Goal: Task Accomplishment & Management: Complete application form

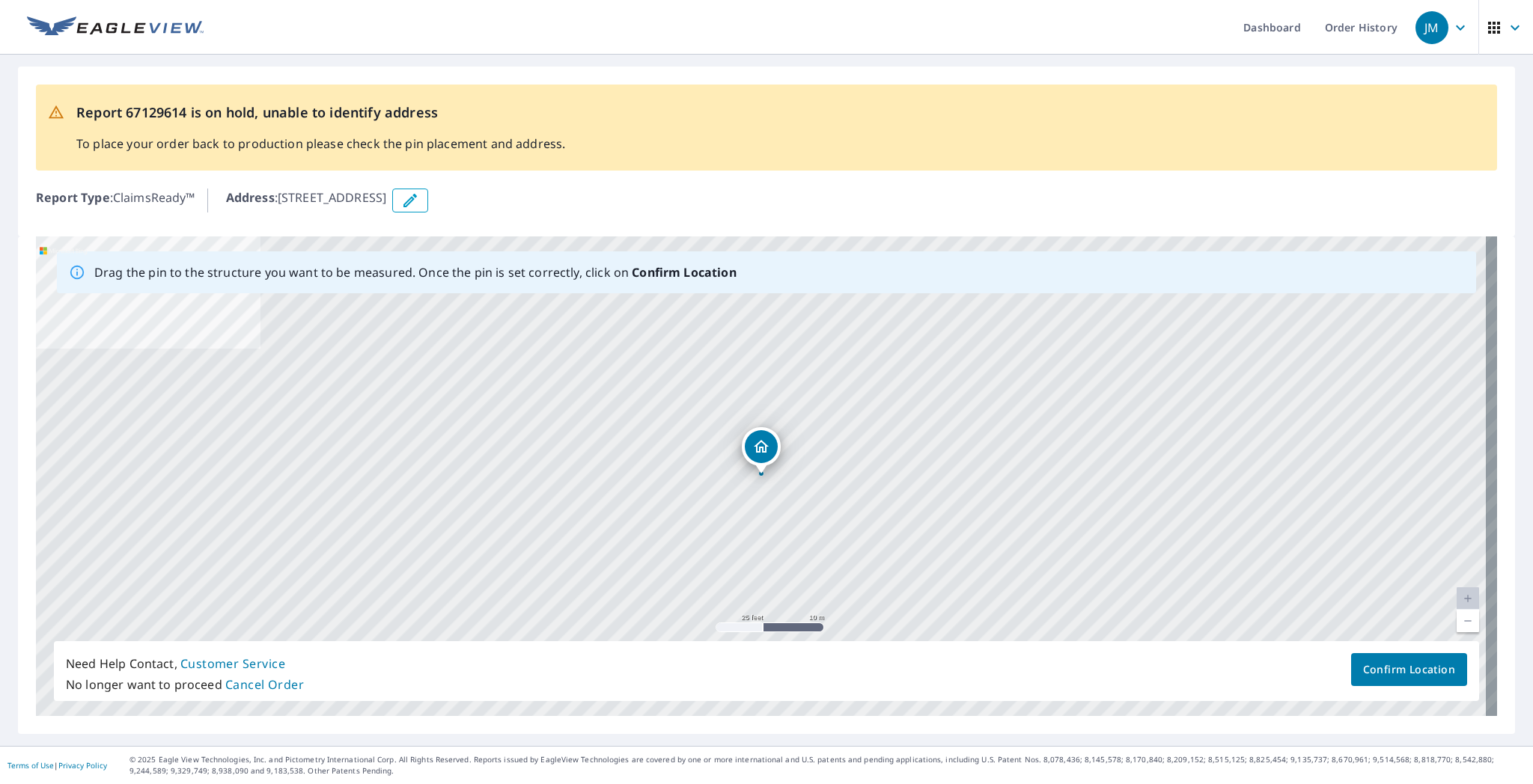
click at [419, 200] on icon "button" at bounding box center [410, 200] width 18 height 18
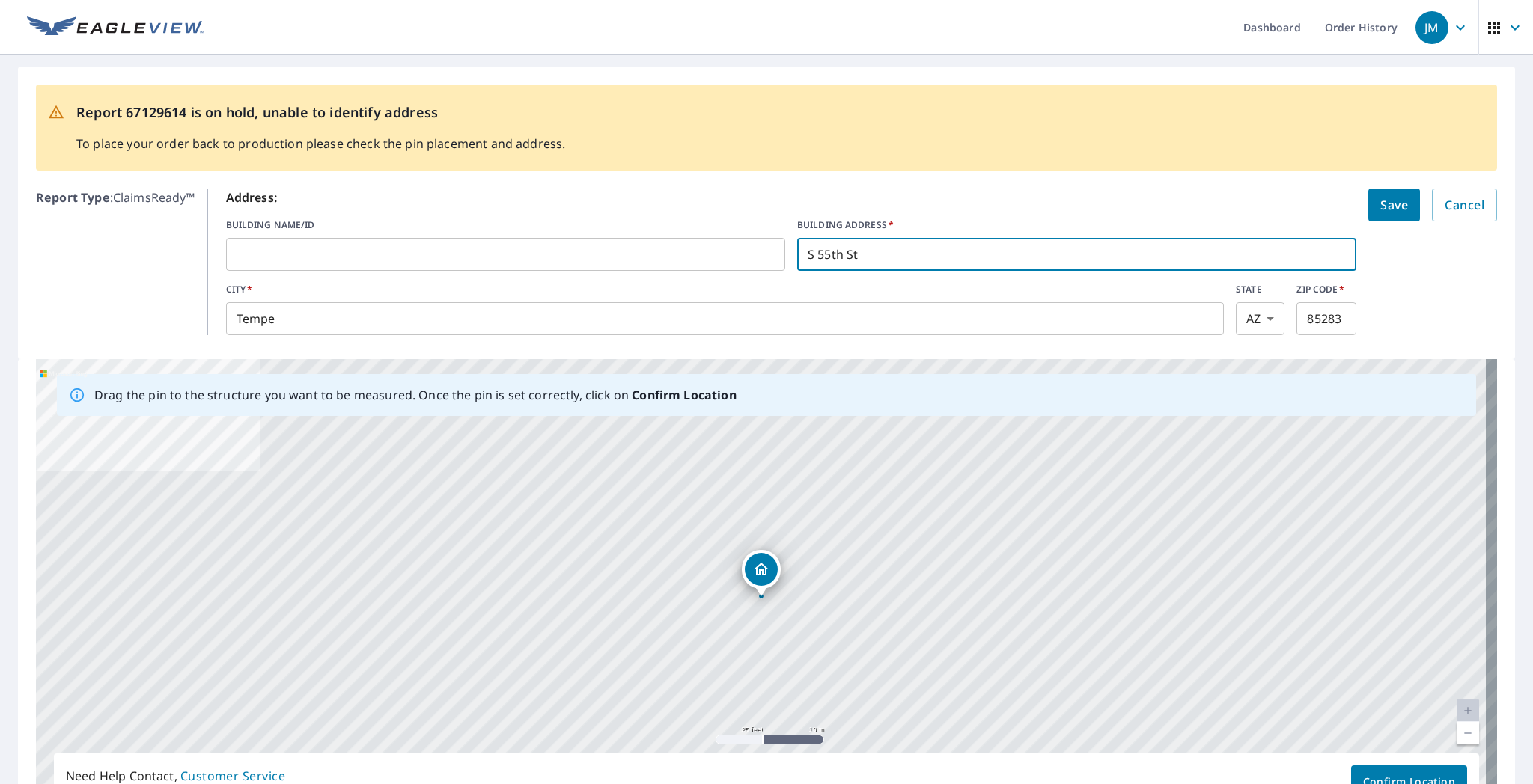
click at [667, 252] on input "S 55th St" at bounding box center [1077, 255] width 559 height 42
type input "[STREET_ADDRESS]"
click at [667, 217] on button "Save" at bounding box center [1395, 205] width 52 height 33
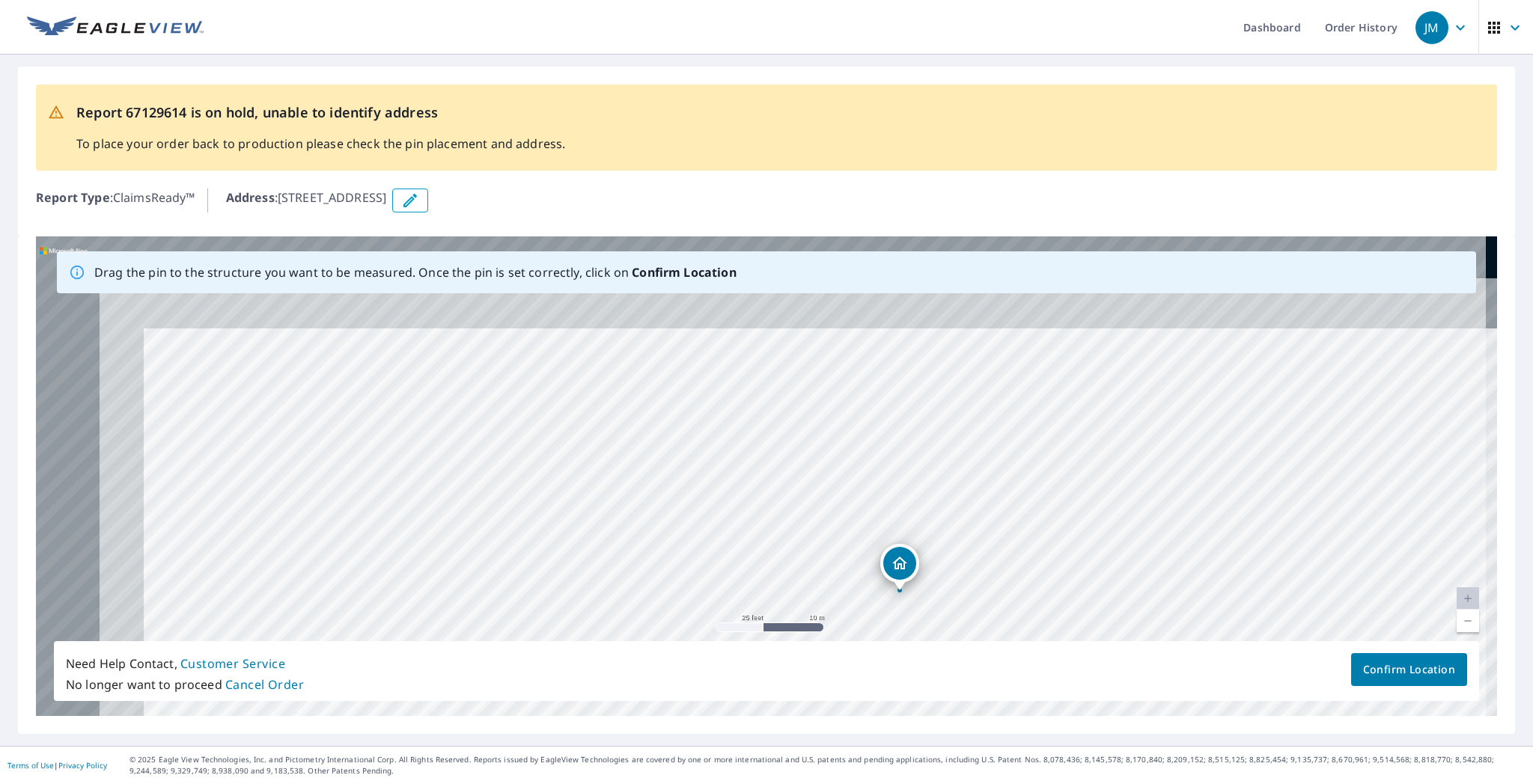
drag, startPoint x: 1032, startPoint y: 482, endPoint x: 1170, endPoint y: 599, distance: 180.9
click at [667, 599] on div "[STREET_ADDRESS]" at bounding box center [767, 476] width 1461 height 480
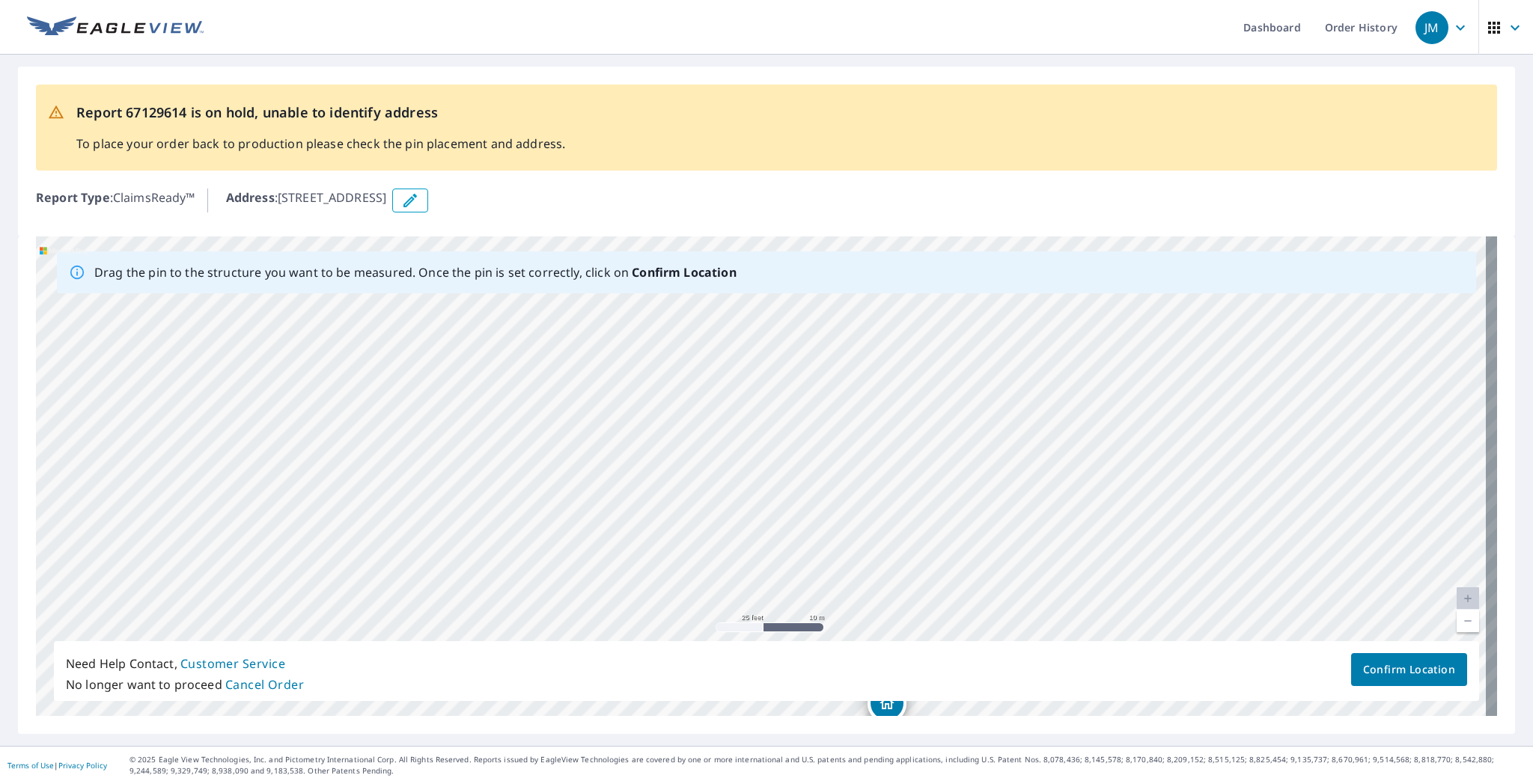
drag, startPoint x: 1103, startPoint y: 435, endPoint x: 1090, endPoint y: 575, distance: 140.6
click at [667, 575] on div "[STREET_ADDRESS]" at bounding box center [767, 476] width 1461 height 480
drag, startPoint x: 1096, startPoint y: 493, endPoint x: 1092, endPoint y: 376, distance: 117.1
click at [667, 376] on div "[STREET_ADDRESS]" at bounding box center [767, 476] width 1461 height 480
drag, startPoint x: 1111, startPoint y: 492, endPoint x: 1058, endPoint y: 318, distance: 181.9
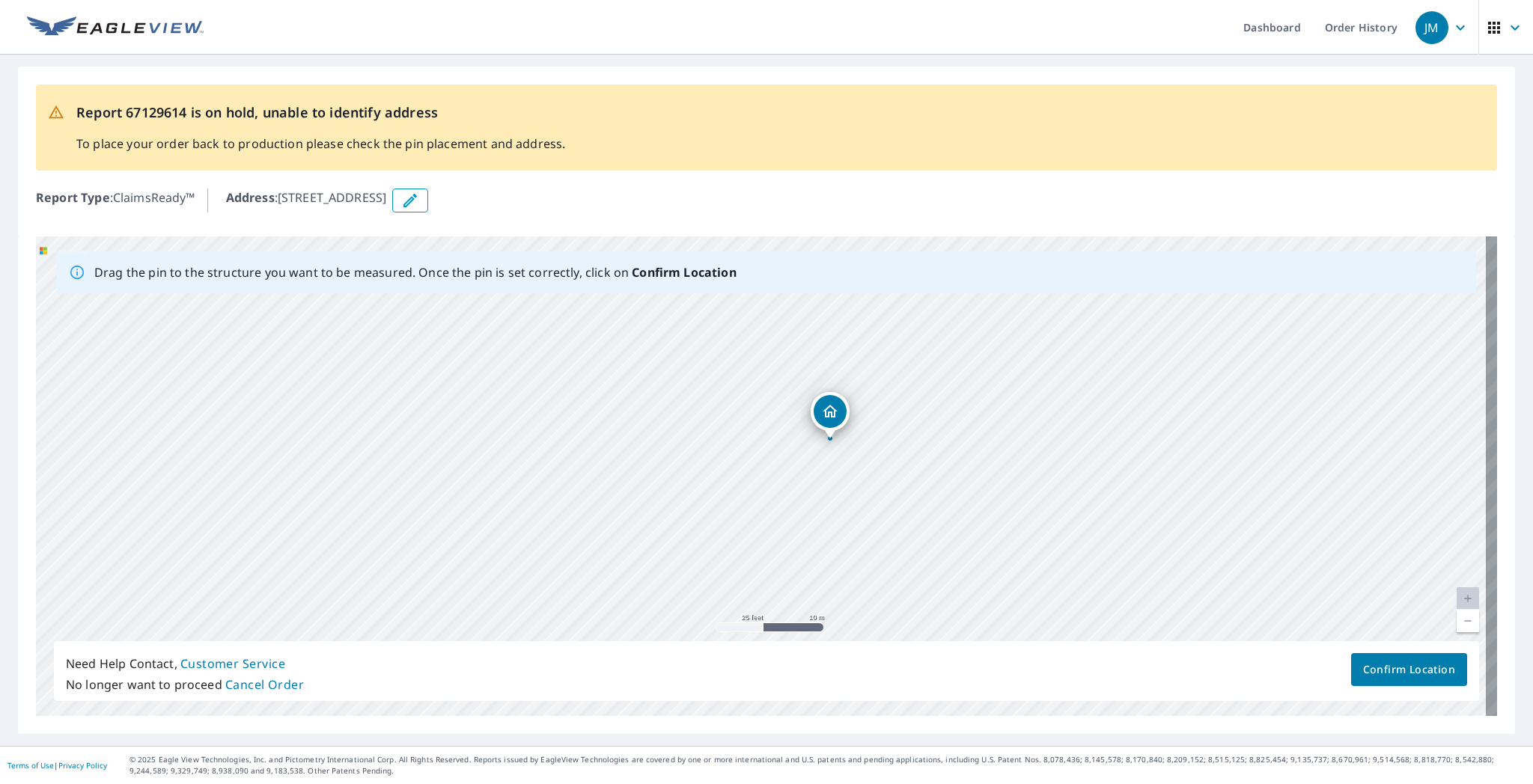
click at [667, 318] on div "[STREET_ADDRESS]" at bounding box center [767, 476] width 1461 height 480
drag, startPoint x: 1061, startPoint y: 481, endPoint x: 1048, endPoint y: 341, distance: 140.6
click at [667, 341] on div "[STREET_ADDRESS]" at bounding box center [767, 476] width 1461 height 480
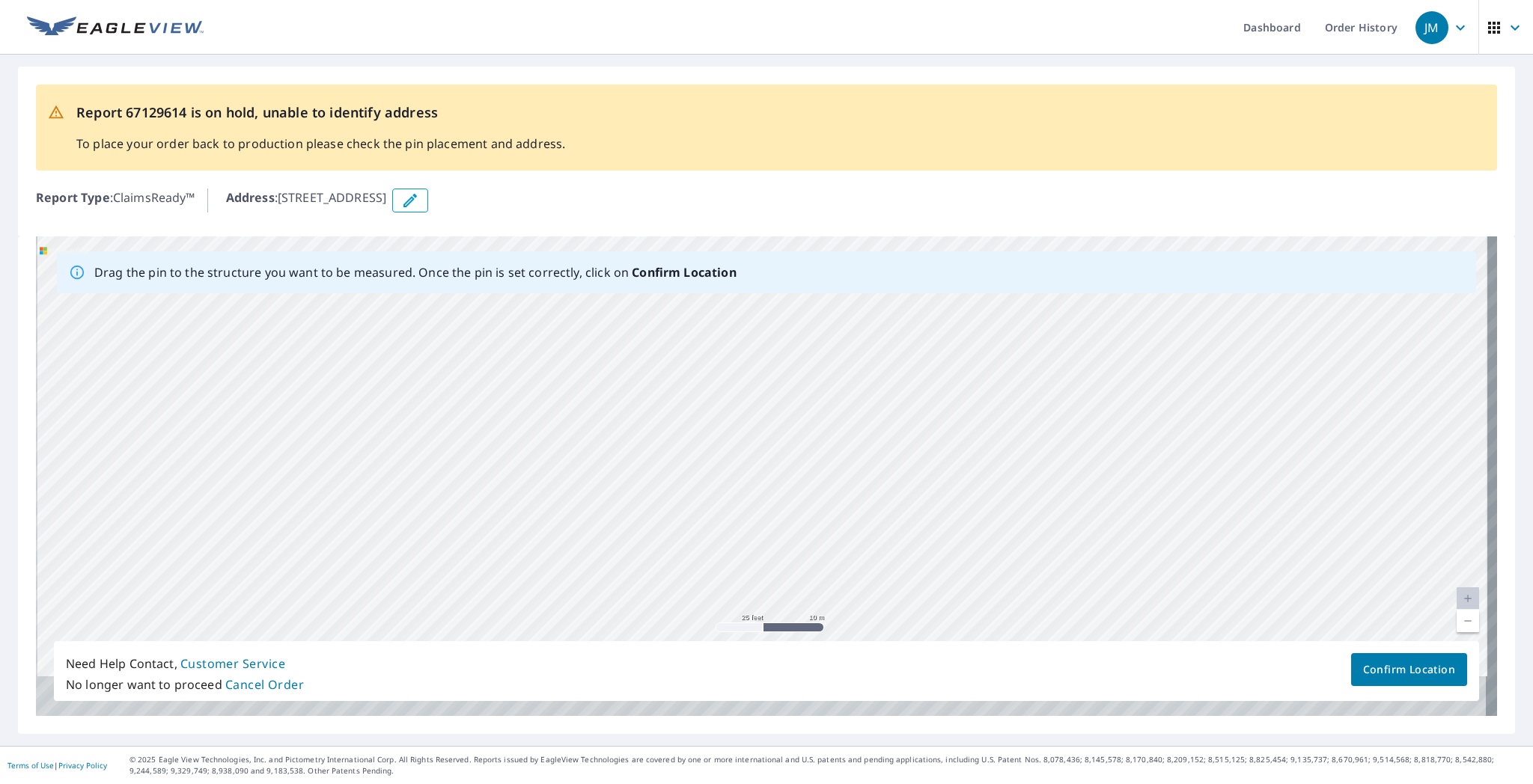
drag, startPoint x: 1051, startPoint y: 460, endPoint x: 1051, endPoint y: 322, distance: 138.0
click at [667, 322] on div "[STREET_ADDRESS]" at bounding box center [767, 476] width 1461 height 480
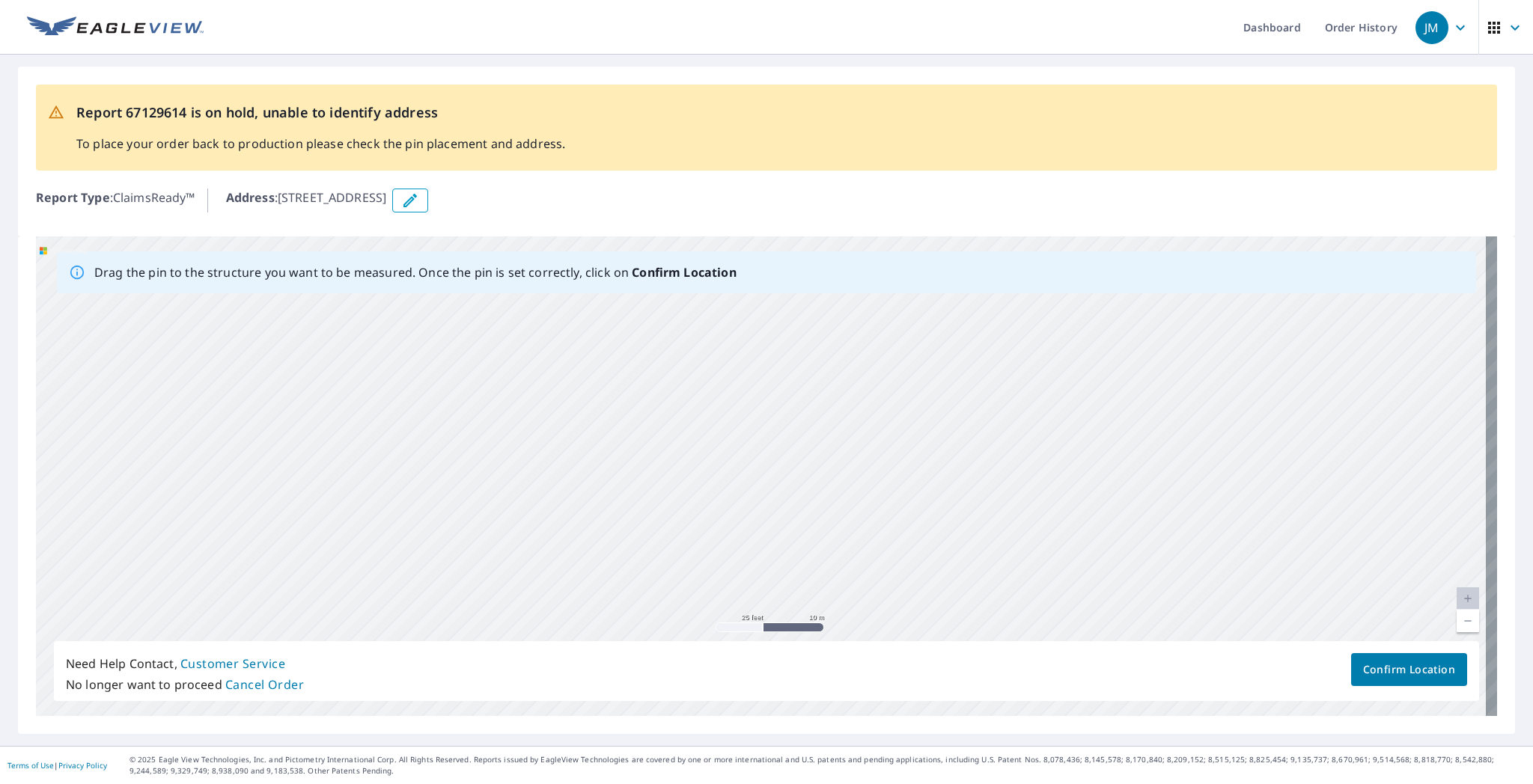
drag, startPoint x: 1049, startPoint y: 498, endPoint x: 1051, endPoint y: 361, distance: 137.0
click at [667, 361] on div "[STREET_ADDRESS]" at bounding box center [767, 476] width 1461 height 480
drag, startPoint x: 1051, startPoint y: 463, endPoint x: 1059, endPoint y: 315, distance: 148.2
click at [667, 315] on div "[STREET_ADDRESS]" at bounding box center [767, 476] width 1461 height 480
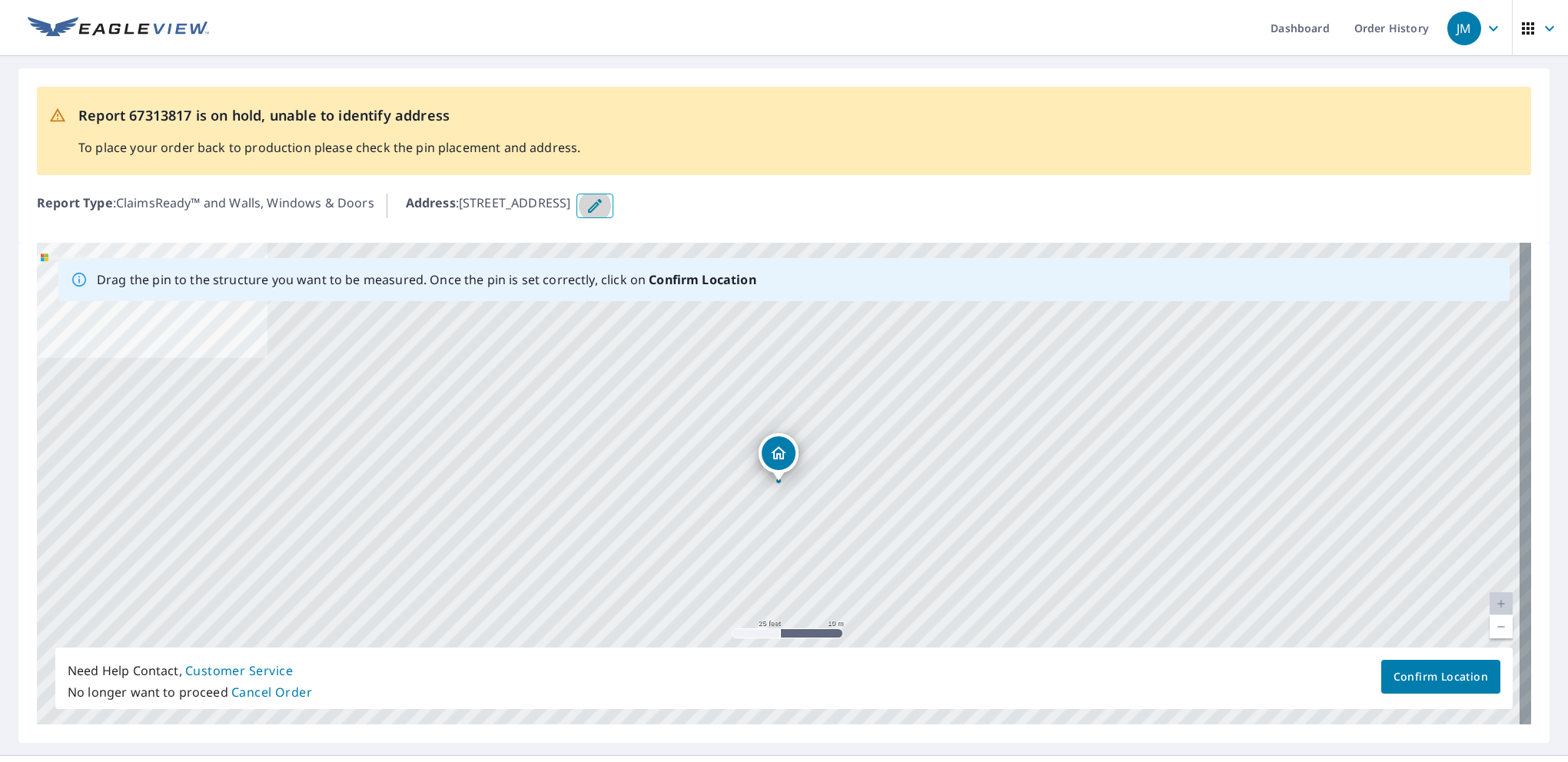
click at [601, 202] on icon "button" at bounding box center [594, 206] width 14 height 14
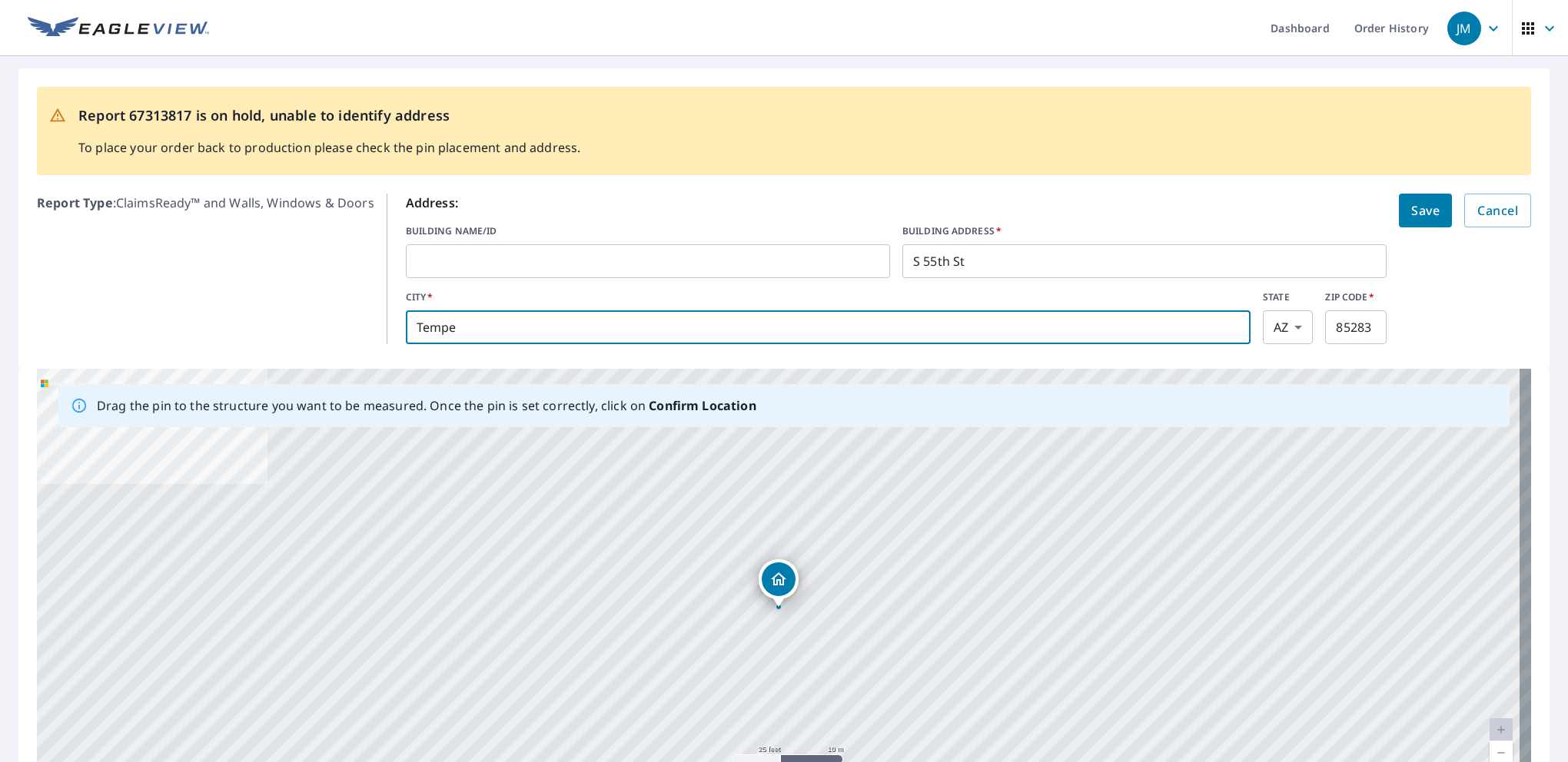
click at [694, 338] on input "Tempe" at bounding box center [828, 327] width 844 height 43
type input "T"
click at [473, 323] on input "Laveena" at bounding box center [828, 327] width 844 height 43
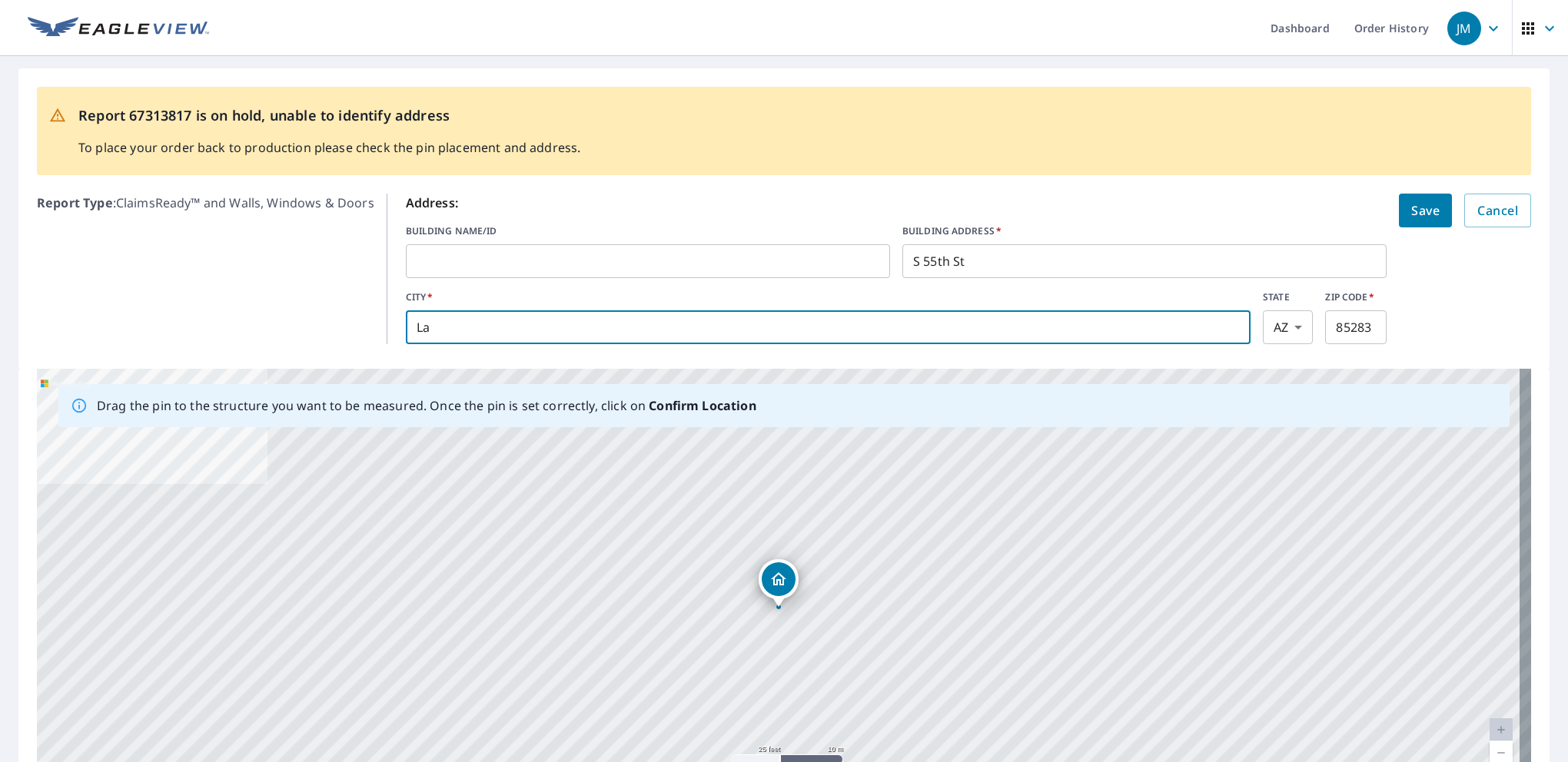
type input "L"
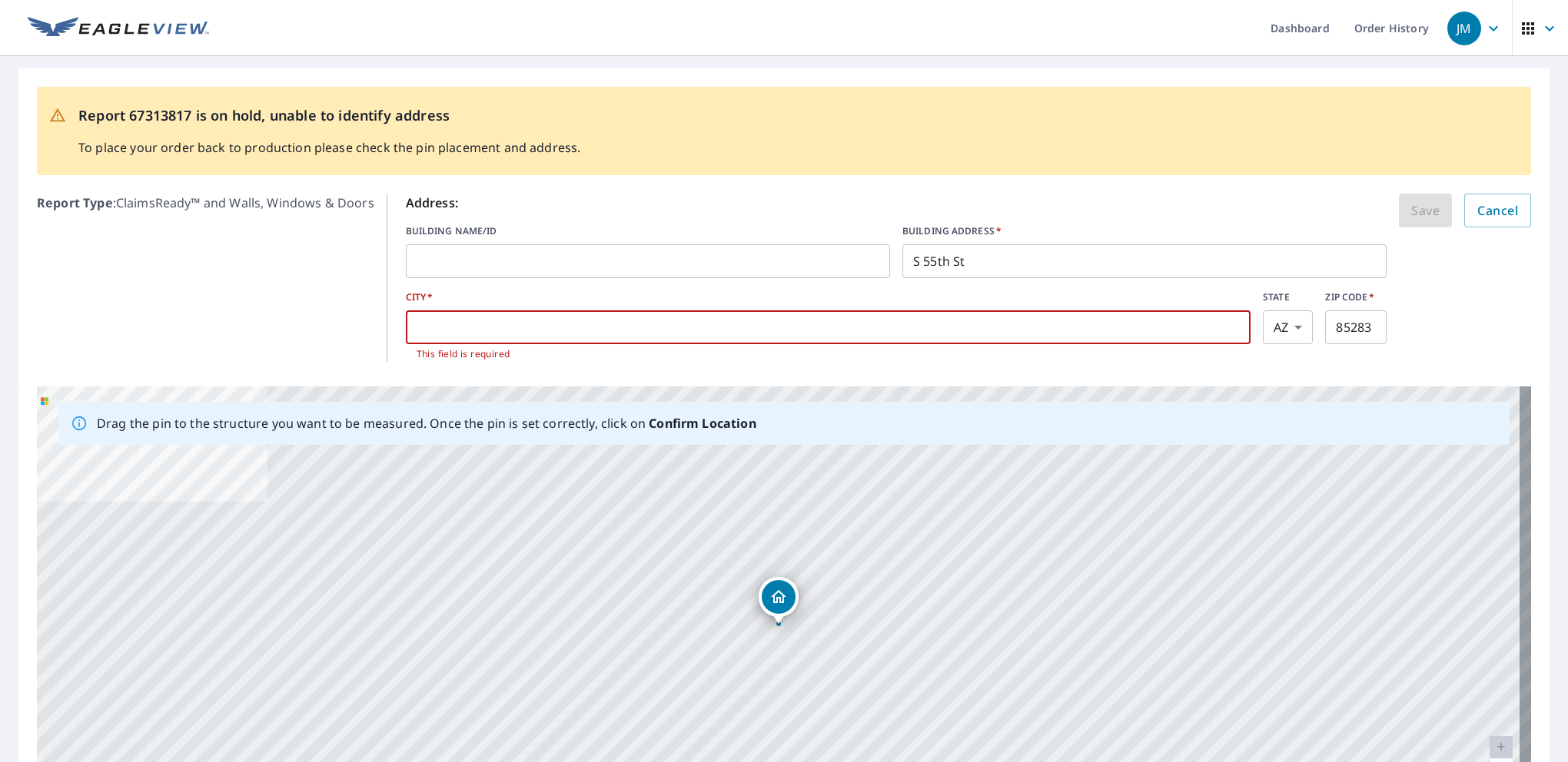
paste input "Laveen, AZ 85339"
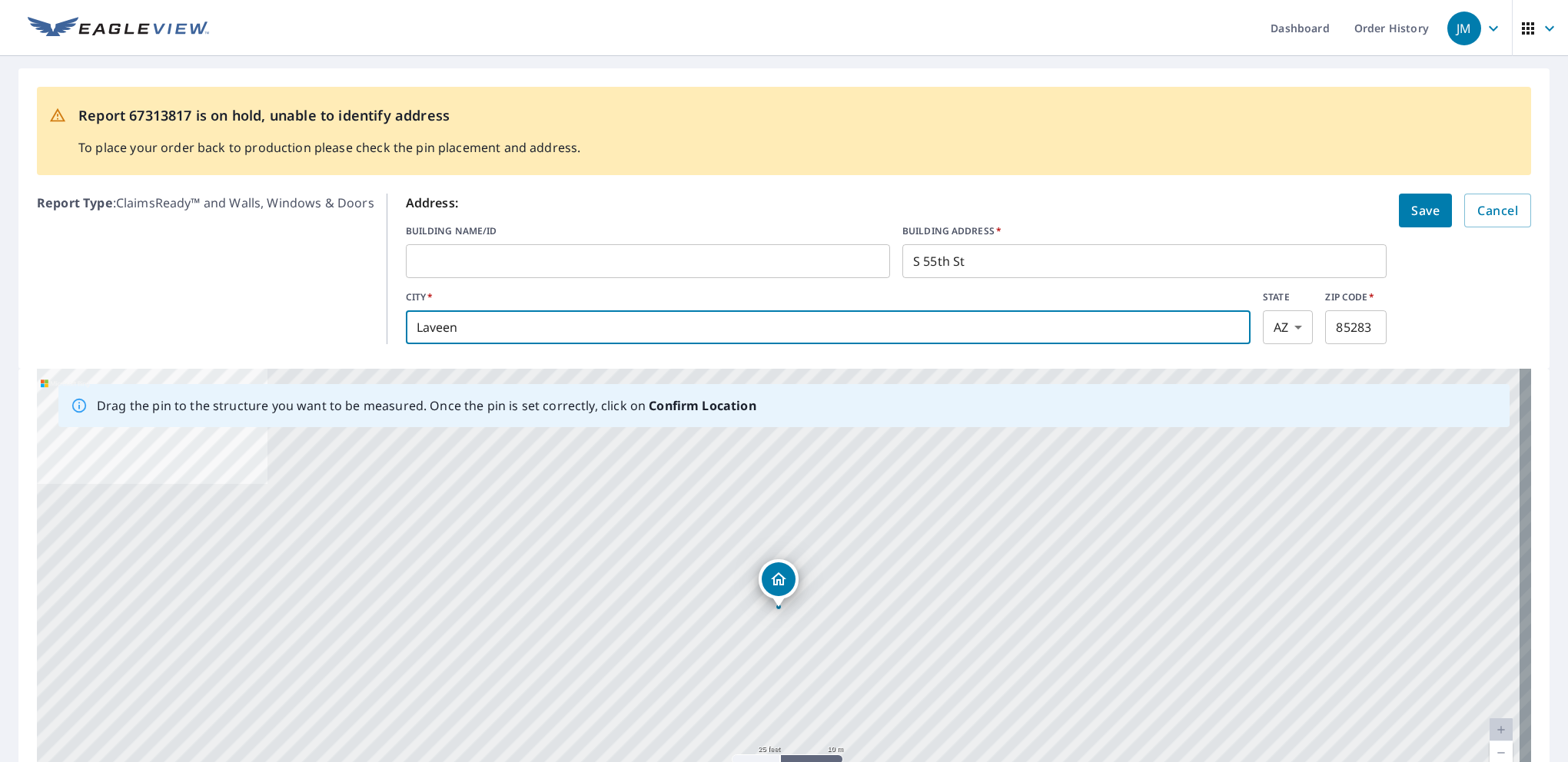
type input "Laveen"
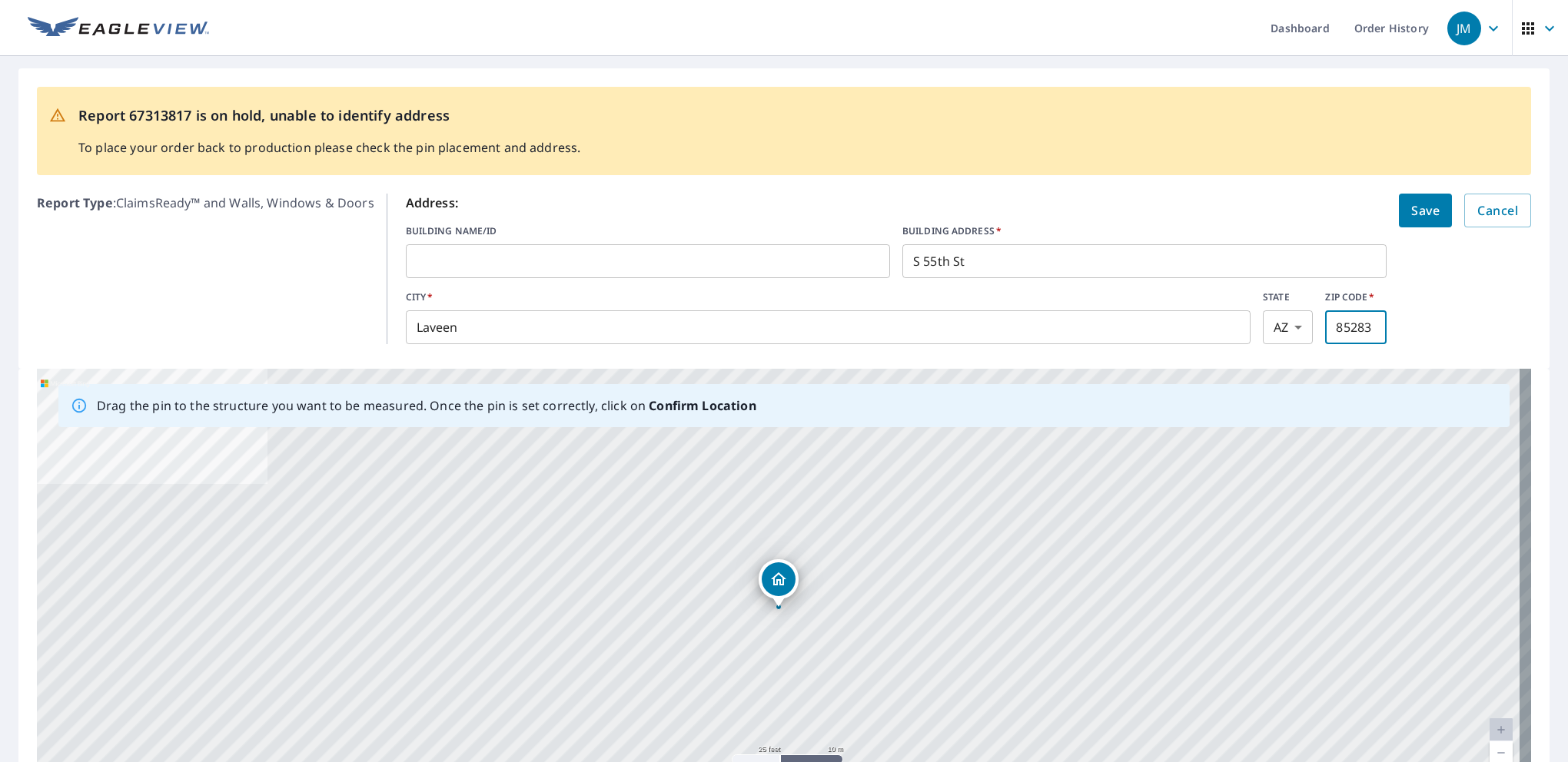
click at [1358, 328] on input "85283" at bounding box center [1355, 327] width 62 height 43
type input "8"
type input "85339"
click at [909, 263] on input "S 55th St" at bounding box center [1144, 262] width 484 height 43
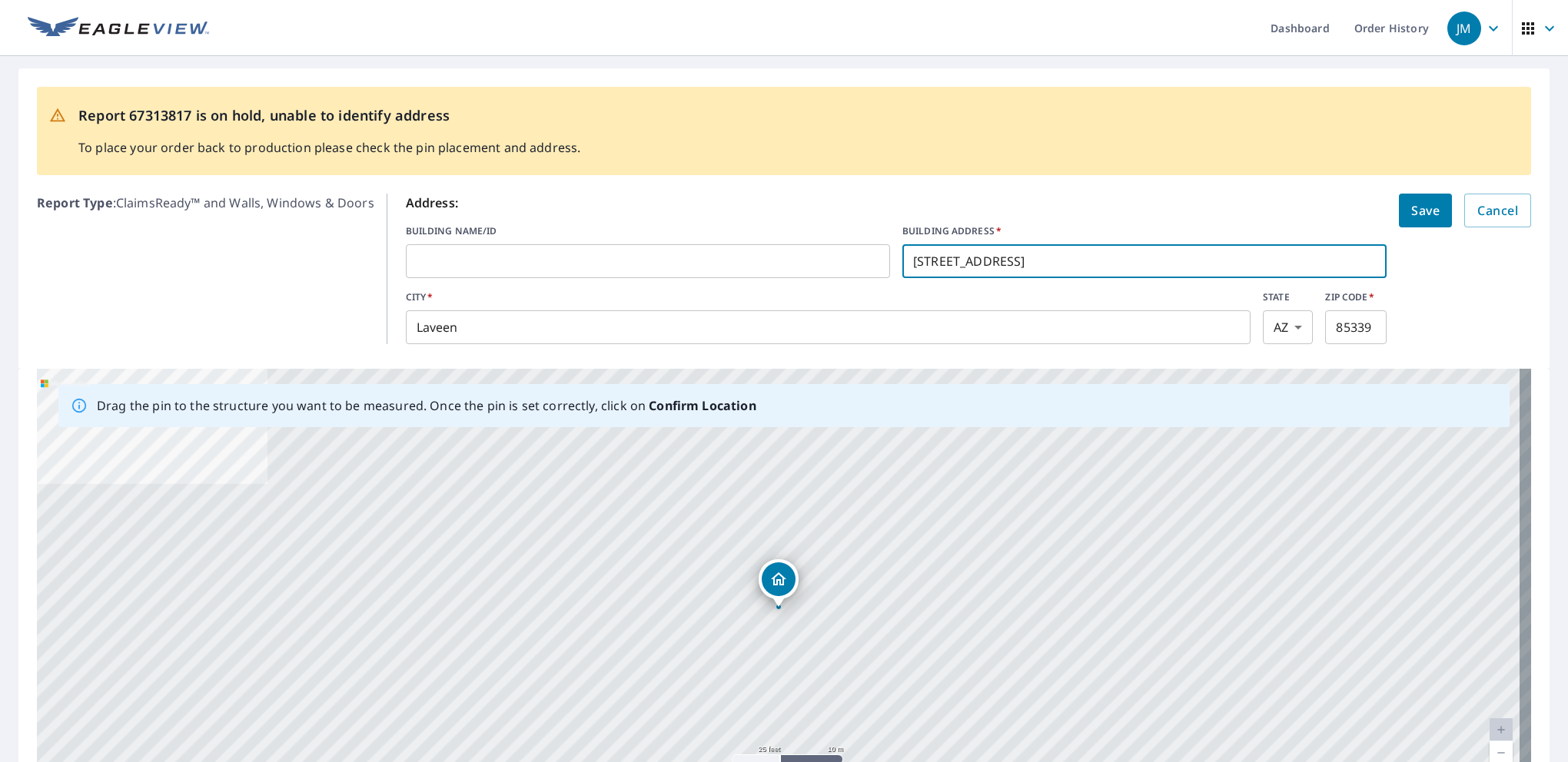
type input "[STREET_ADDRESS]"
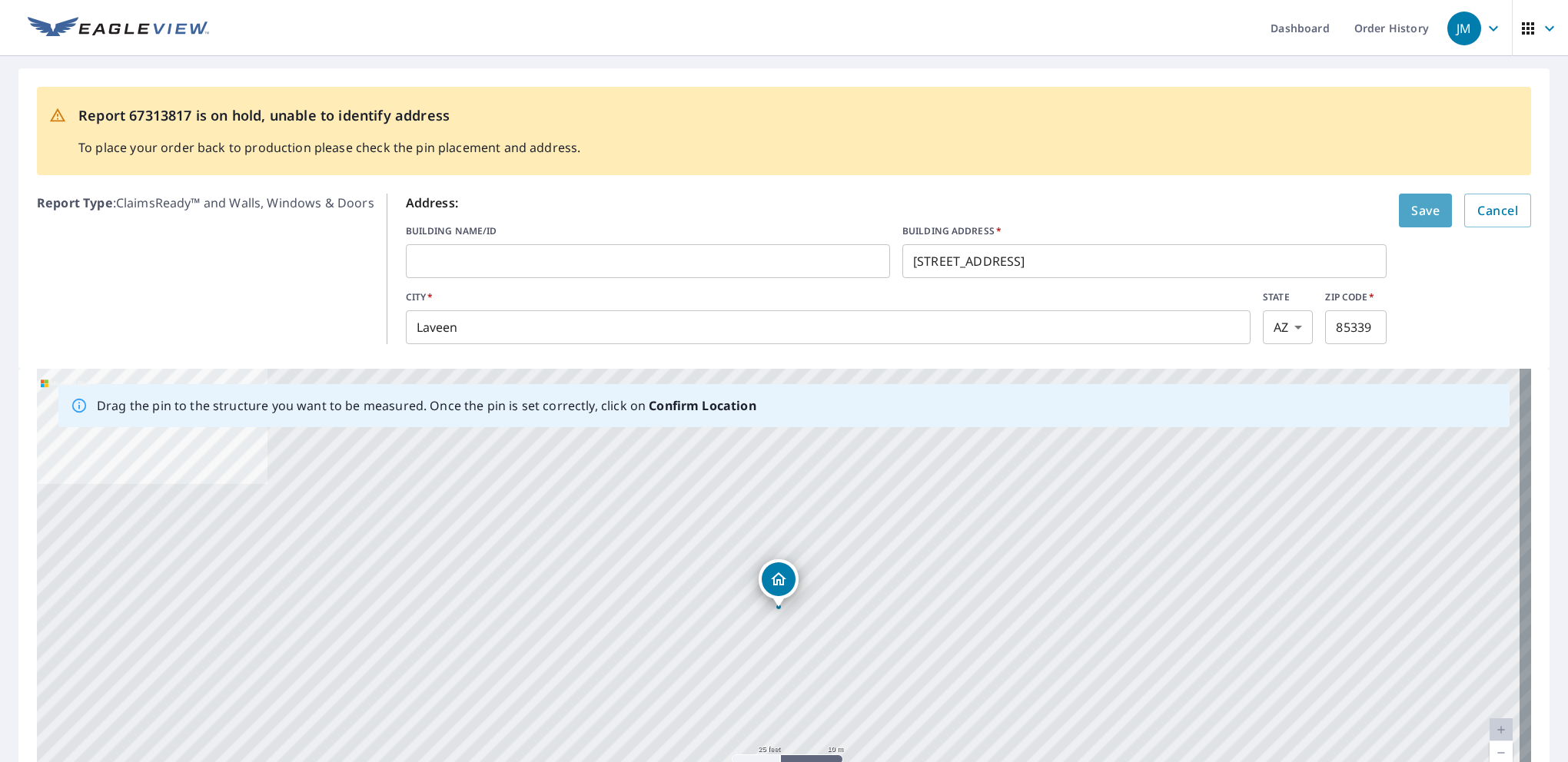
click at [1411, 218] on span "Save" at bounding box center [1425, 211] width 28 height 22
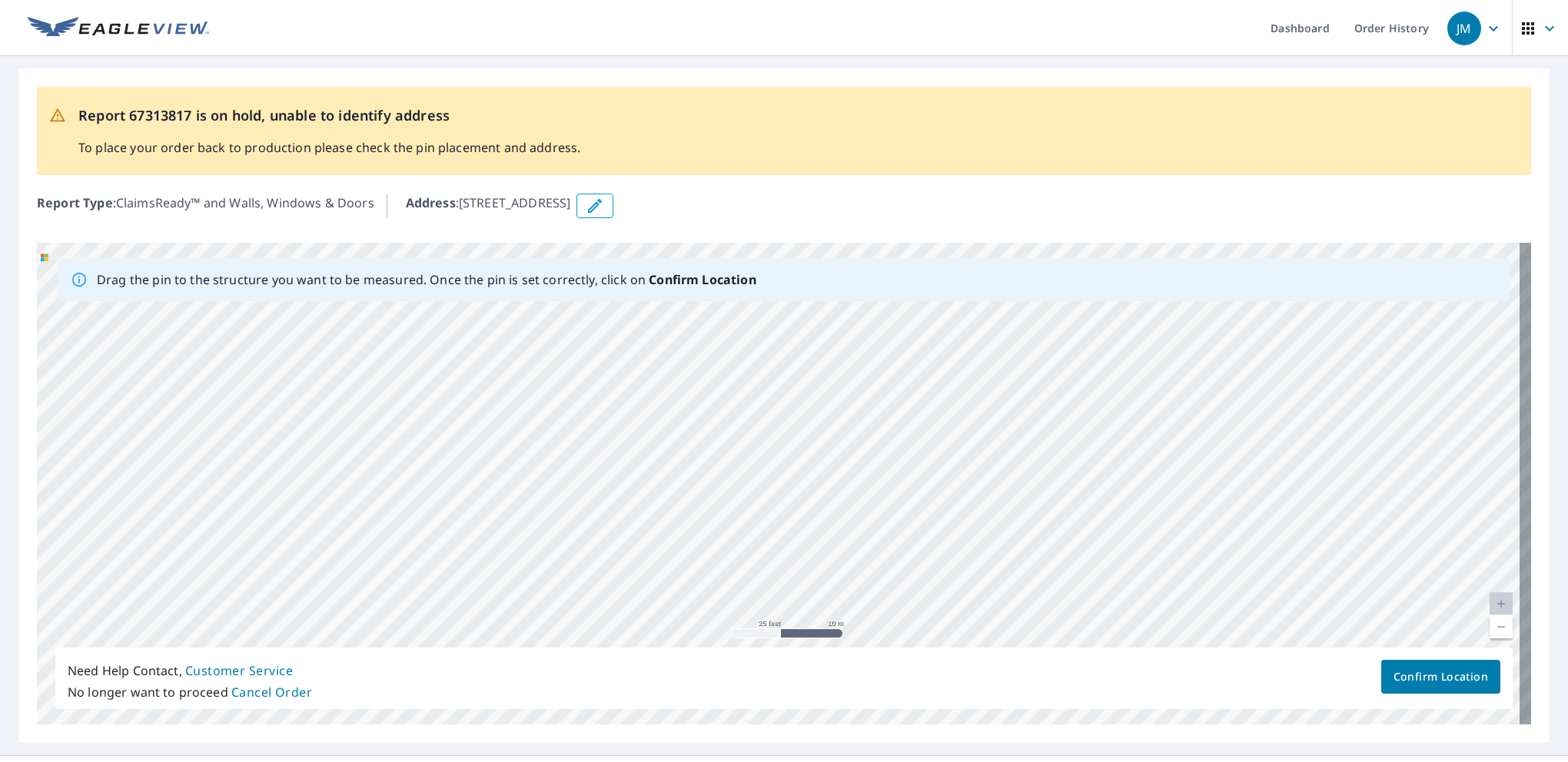
drag, startPoint x: 759, startPoint y: 605, endPoint x: 842, endPoint y: 209, distance: 404.6
click at [842, 209] on div "Report 67313817 is on hold, unable to identify address To place your order back…" at bounding box center [784, 405] width 1568 height 699
click at [845, 338] on div "8001 S 55th St Laveen, AZ 85339" at bounding box center [784, 484] width 1495 height 482
drag, startPoint x: 863, startPoint y: 474, endPoint x: 898, endPoint y: 221, distance: 255.4
click at [898, 221] on div "Report 67313817 is on hold, unable to identify address To place your order back…" at bounding box center [784, 405] width 1568 height 699
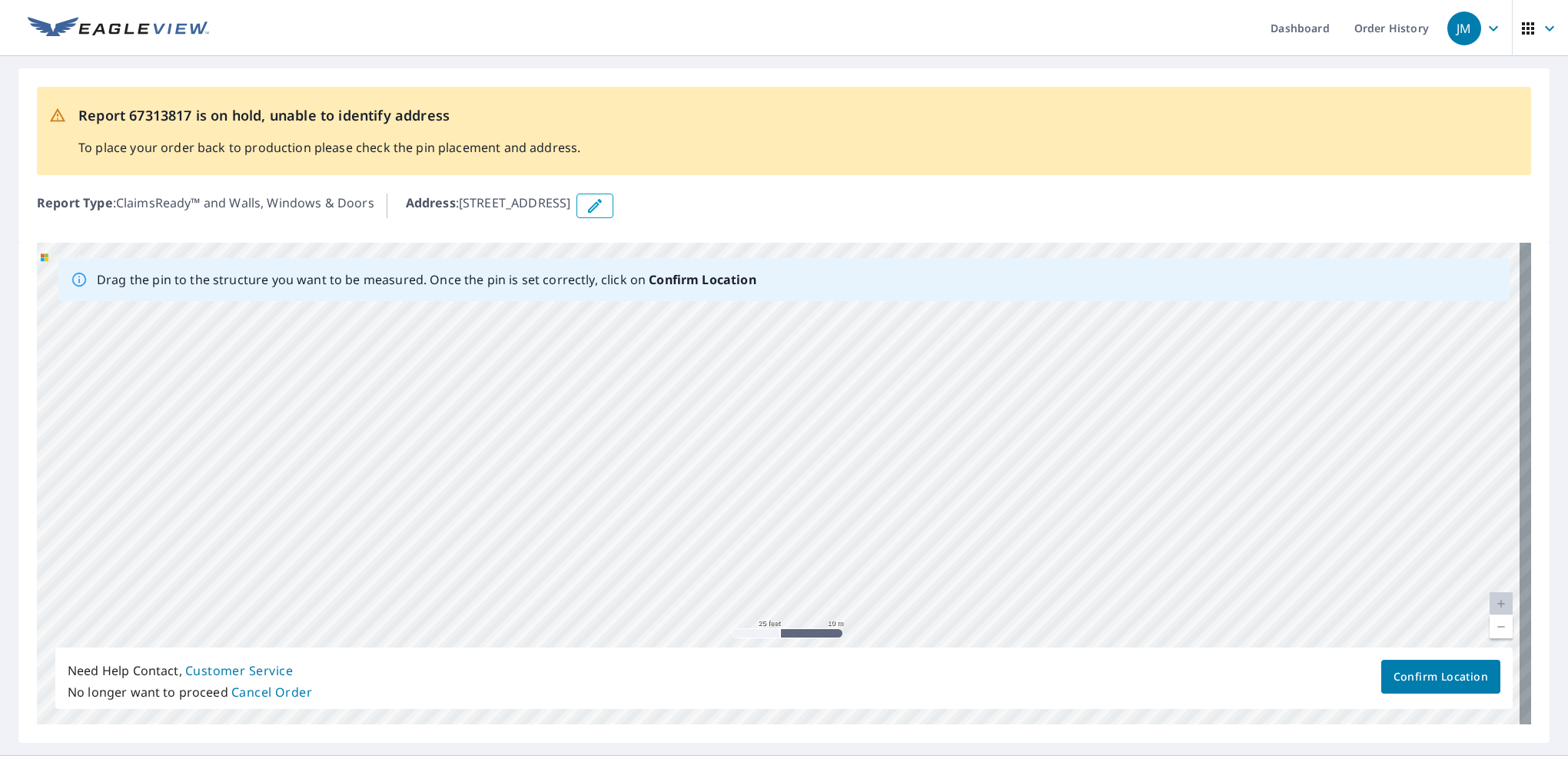
drag, startPoint x: 898, startPoint y: 436, endPoint x: 877, endPoint y: 273, distance: 164.3
click at [877, 273] on div "Drag the pin to the structure you want to be measured. Once the pin is set corr…" at bounding box center [784, 484] width 1495 height 482
click at [866, 319] on div "8001 S 55th St Laveen, AZ 85339" at bounding box center [784, 484] width 1495 height 482
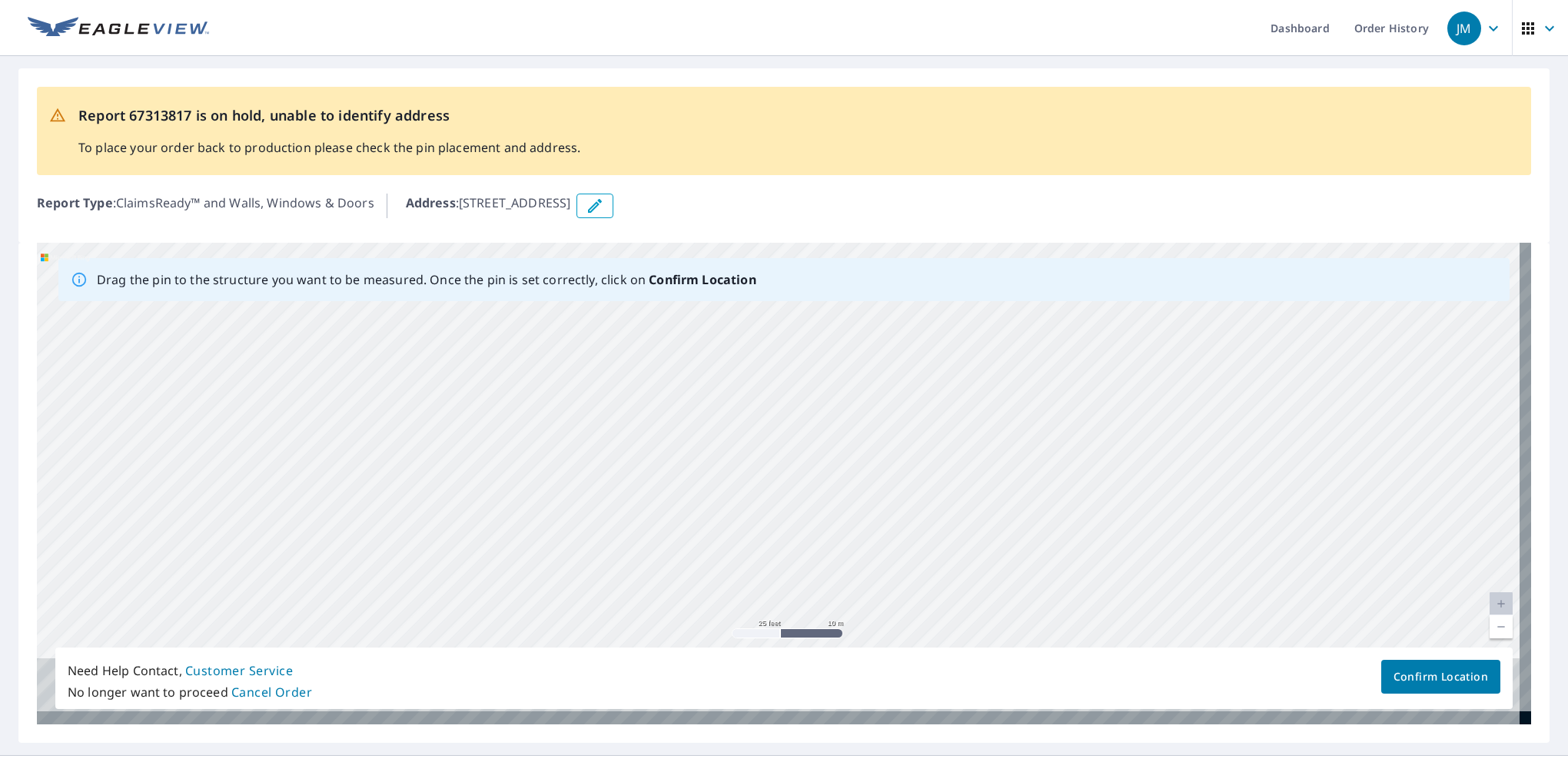
drag, startPoint x: 871, startPoint y: 498, endPoint x: 855, endPoint y: 208, distance: 290.4
click at [855, 208] on div "Report 67313817 is on hold, unable to identify address To place your order back…" at bounding box center [784, 405] width 1568 height 699
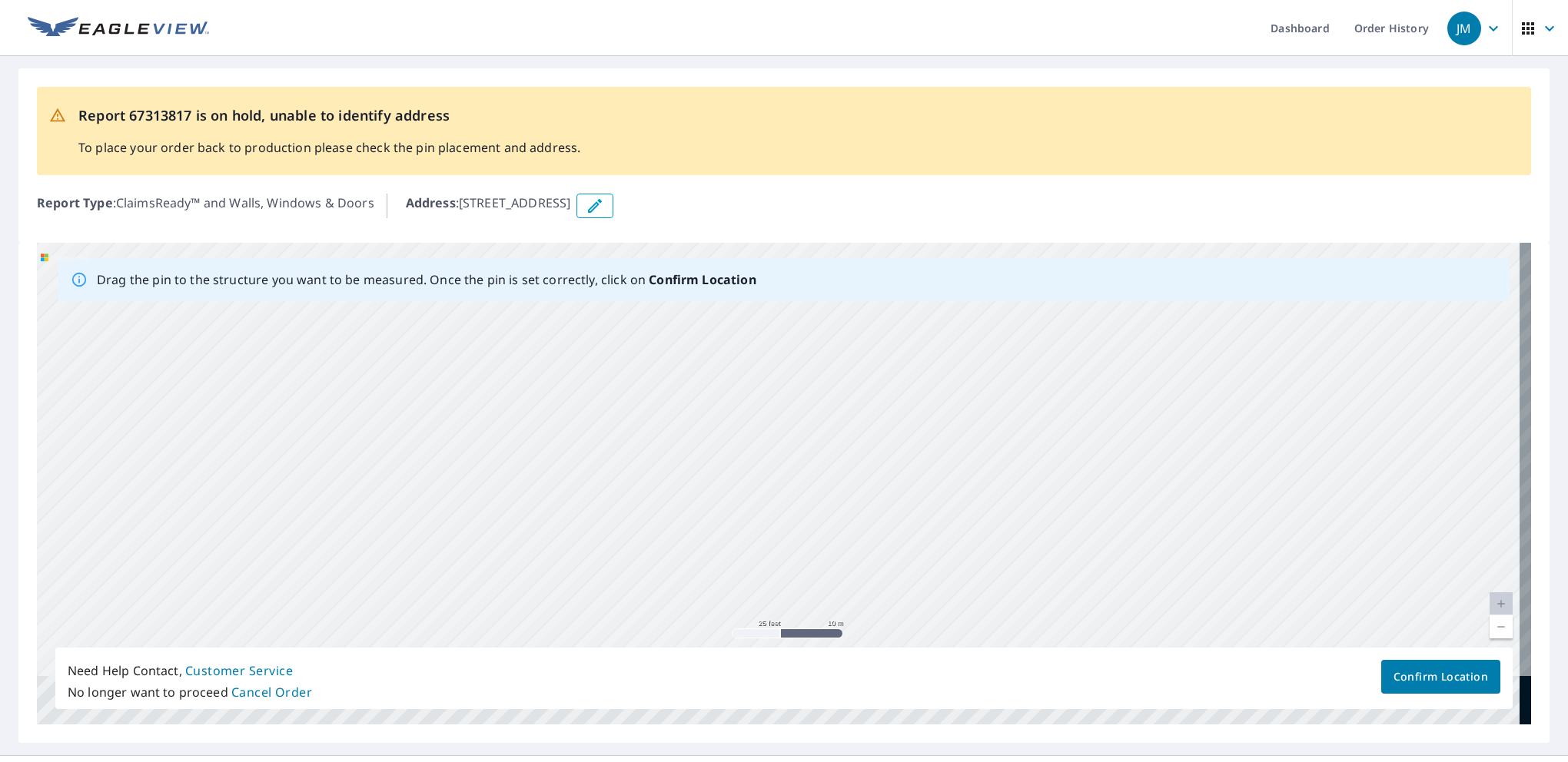
drag, startPoint x: 843, startPoint y: 430, endPoint x: 830, endPoint y: 208, distance: 222.4
click at [830, 208] on div "Report 67313817 is on hold, unable to identify address To place your order back…" at bounding box center [784, 405] width 1568 height 699
